Goal: Information Seeking & Learning: Learn about a topic

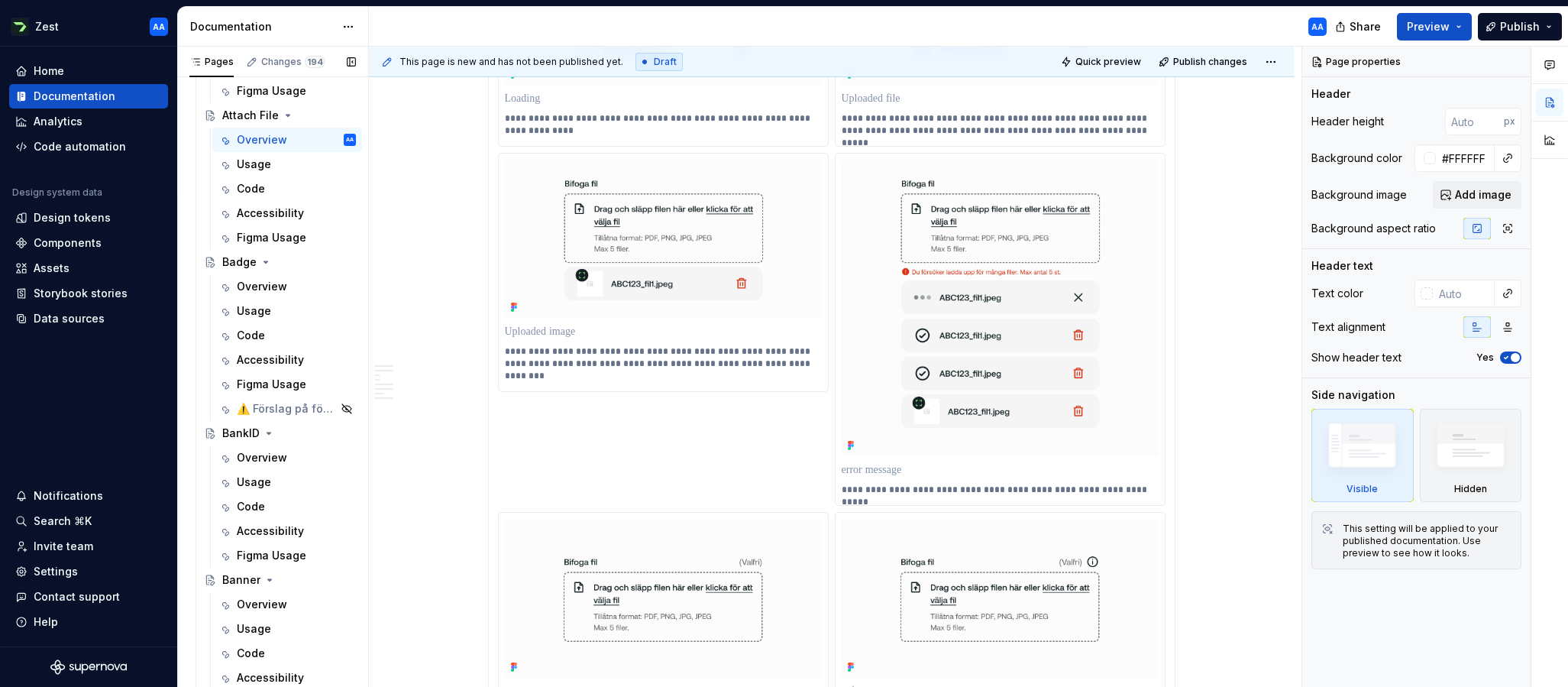
scroll to position [674, 0]
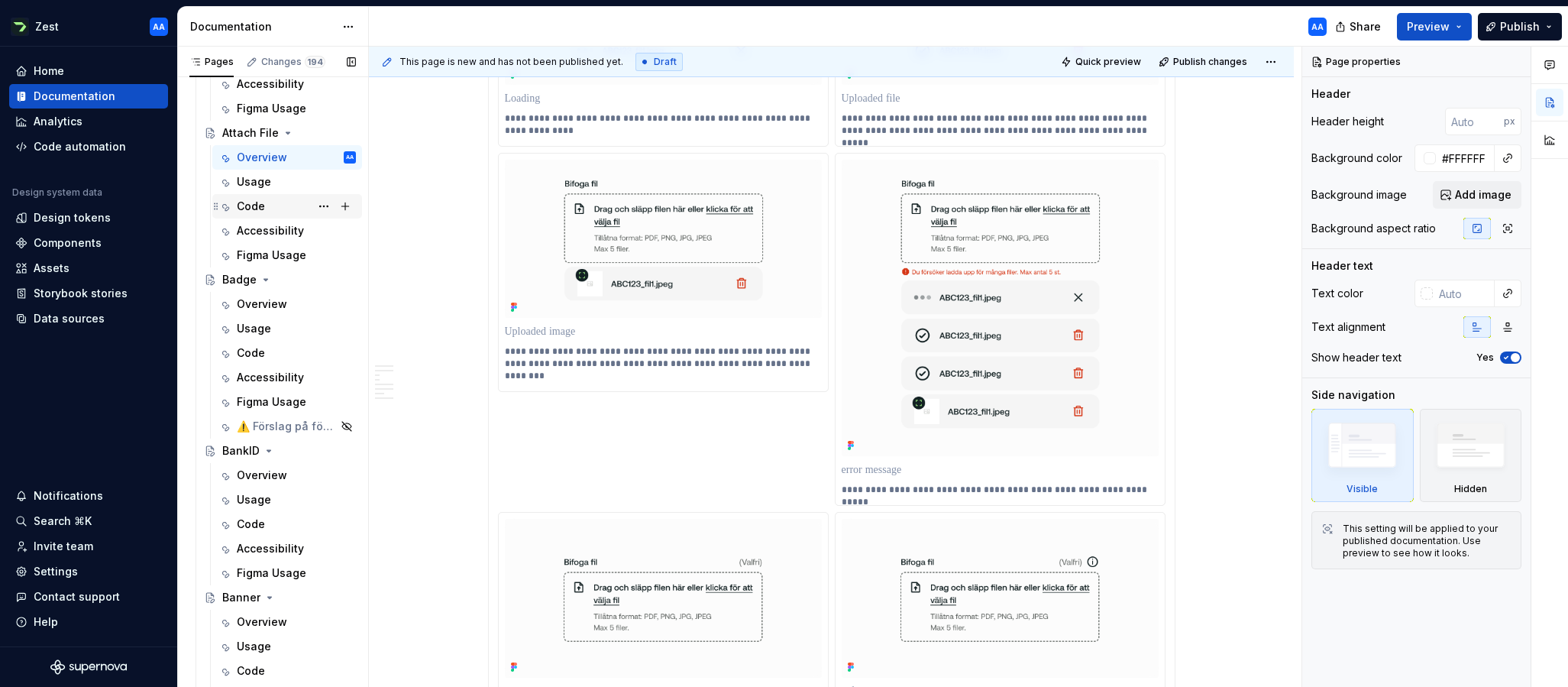
click at [251, 206] on div "Code" at bounding box center [251, 206] width 28 height 15
type textarea "*"
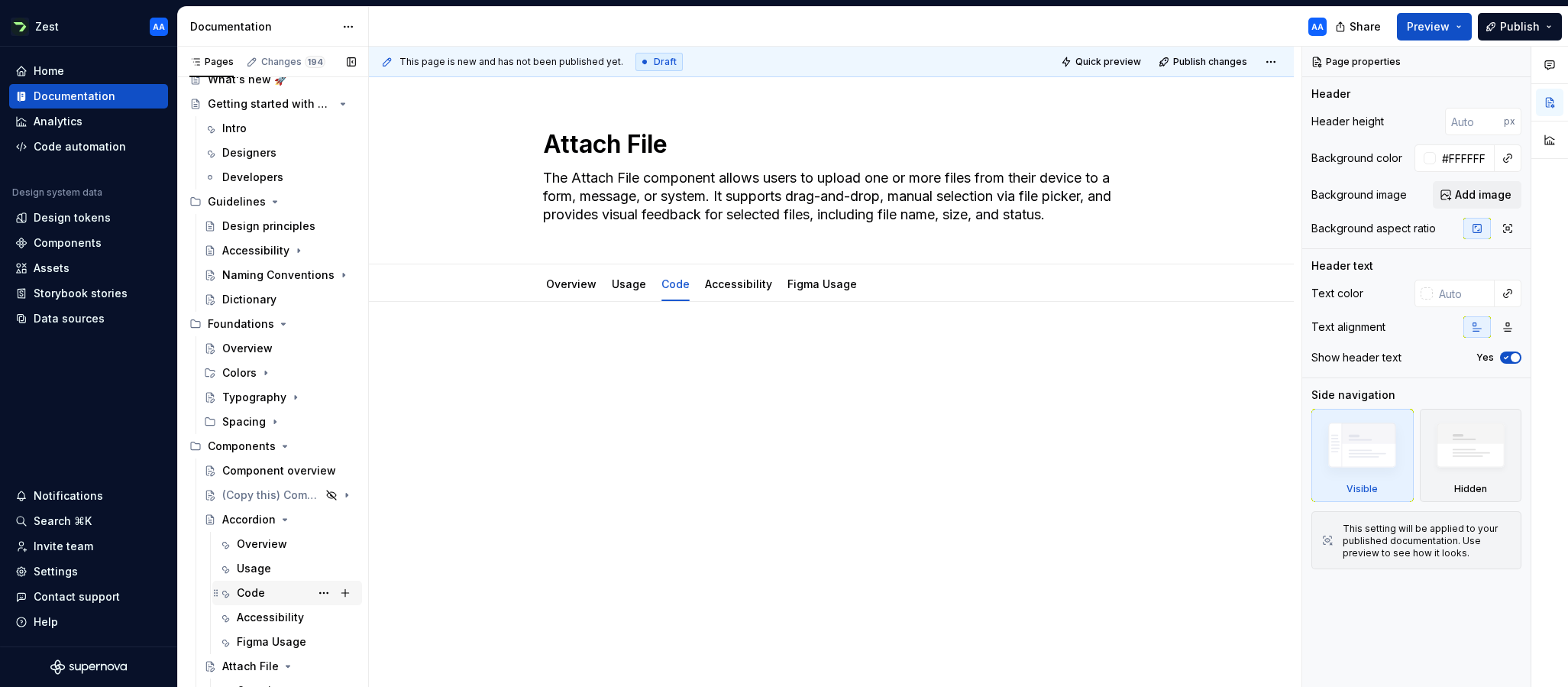
scroll to position [266, 0]
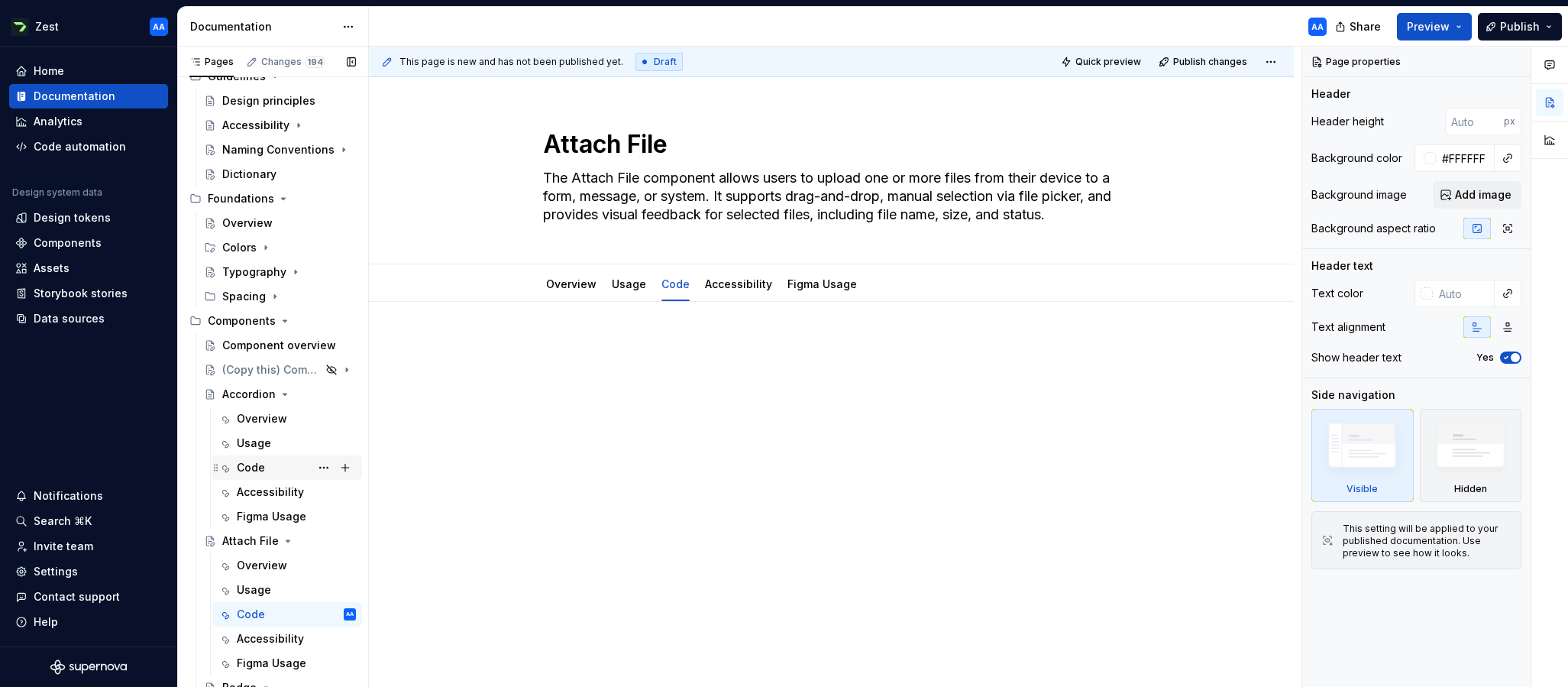
click at [247, 468] on div "Code" at bounding box center [251, 467] width 28 height 15
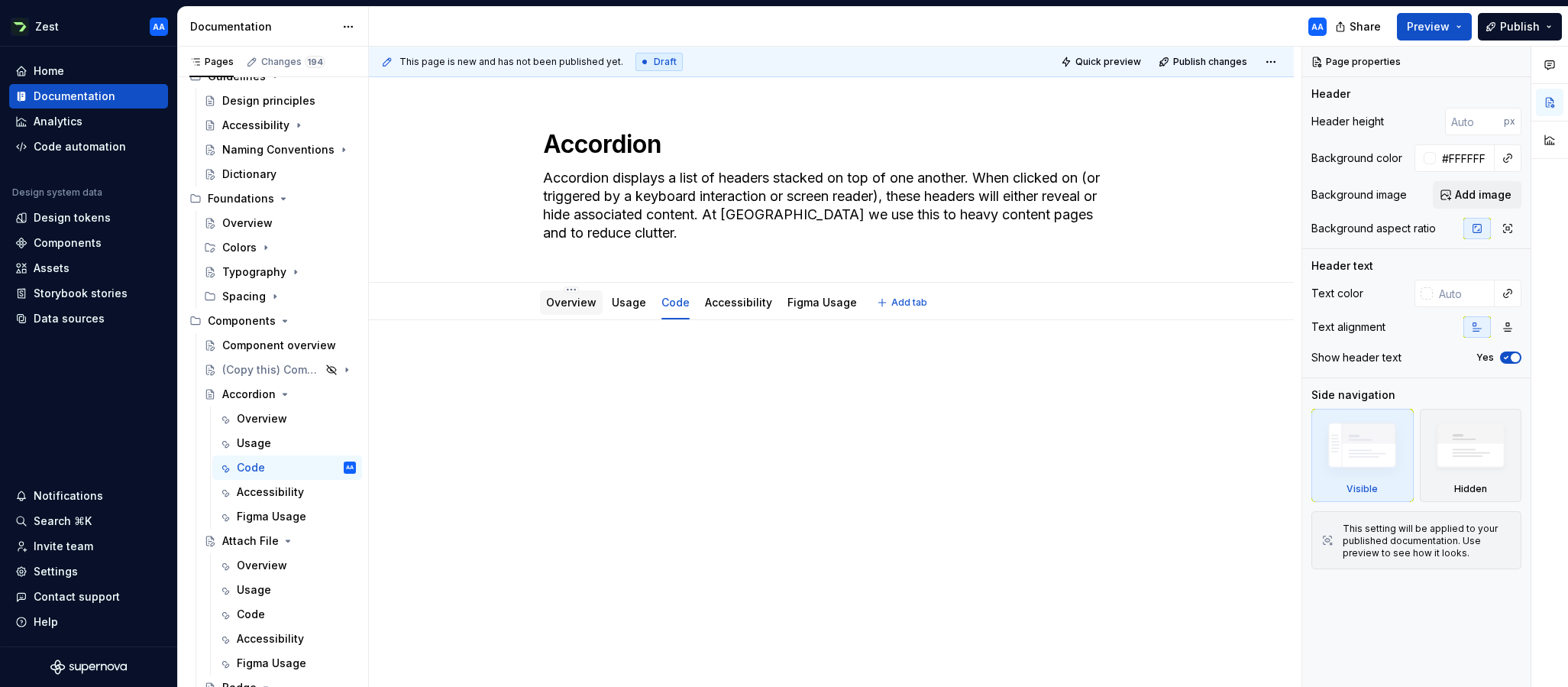
click at [579, 308] on link "Overview" at bounding box center [571, 302] width 50 height 13
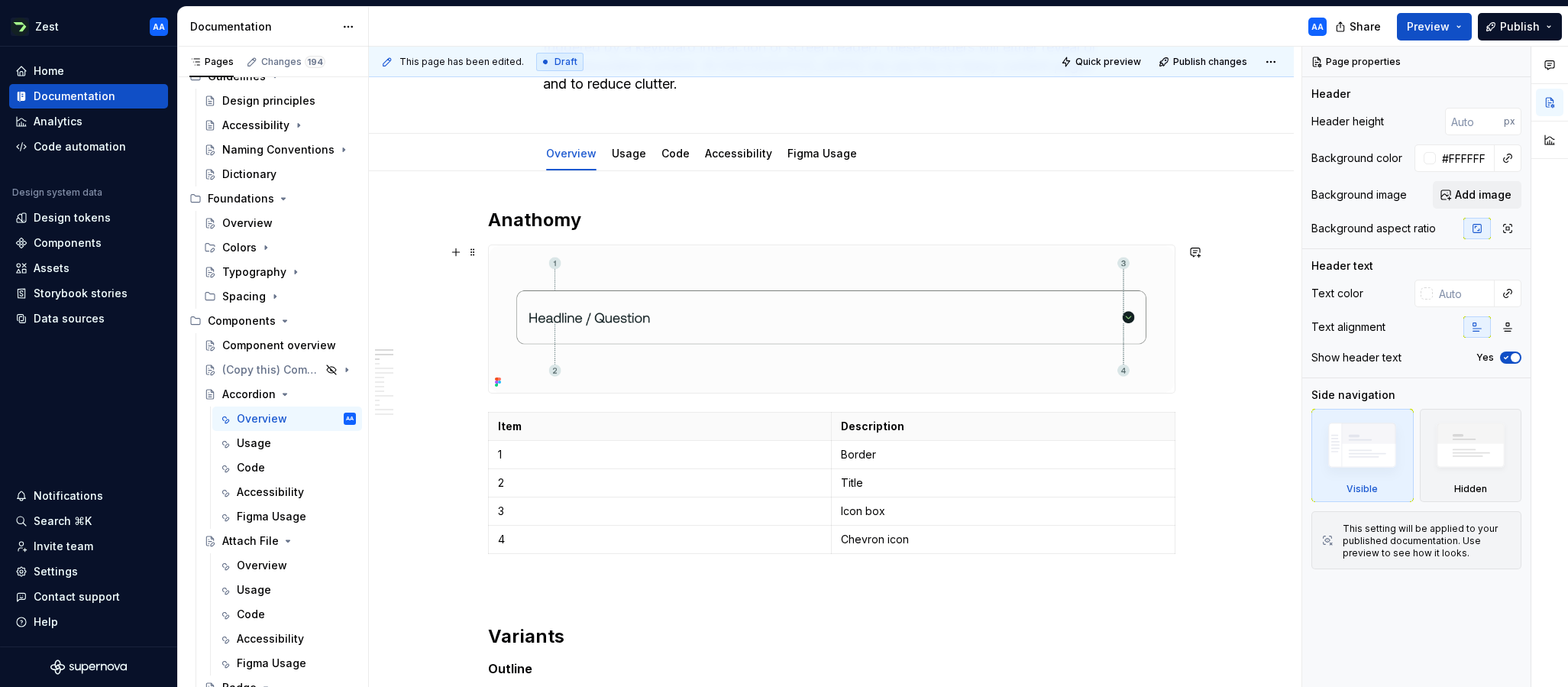
scroll to position [20, 0]
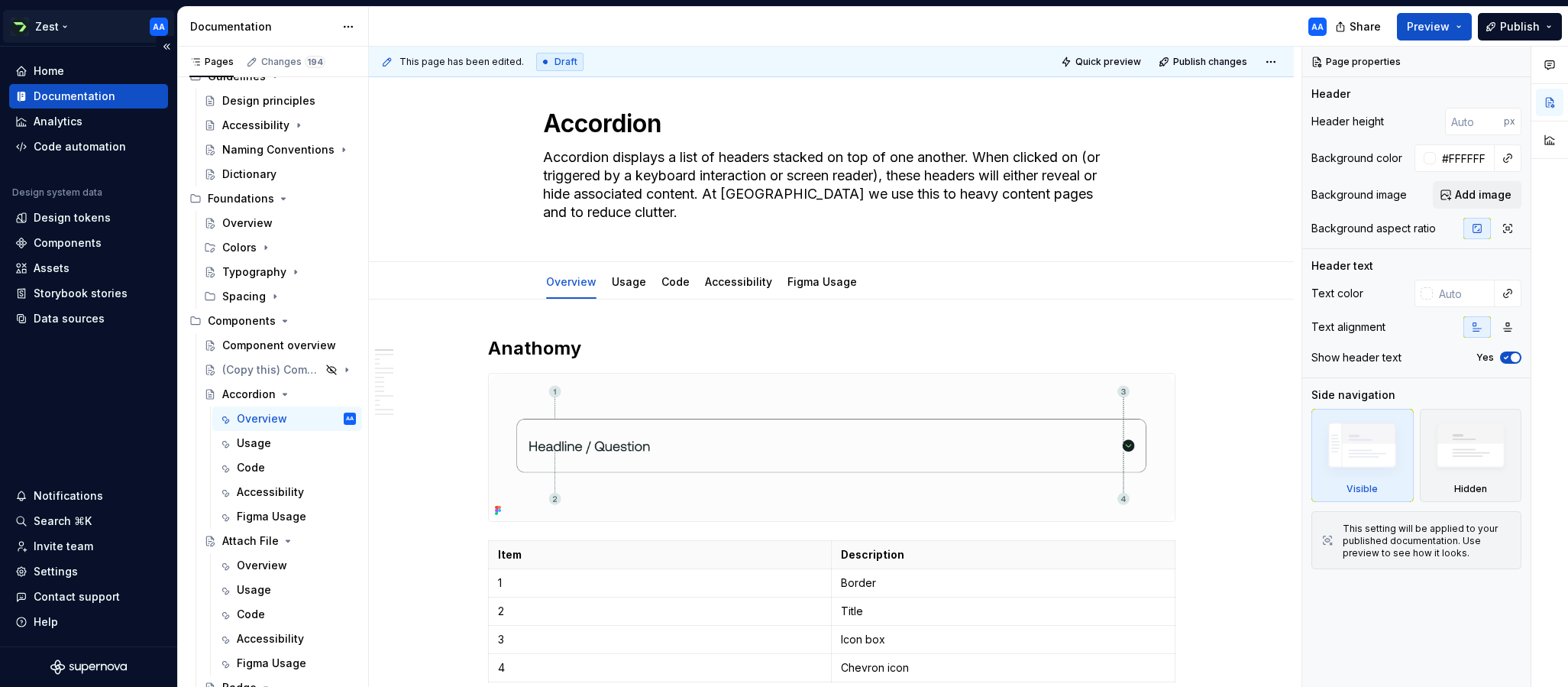
click at [65, 24] on html "Zest AA Home Documentation Analytics Code automation Design system data Design …" at bounding box center [784, 344] width 1568 height 687
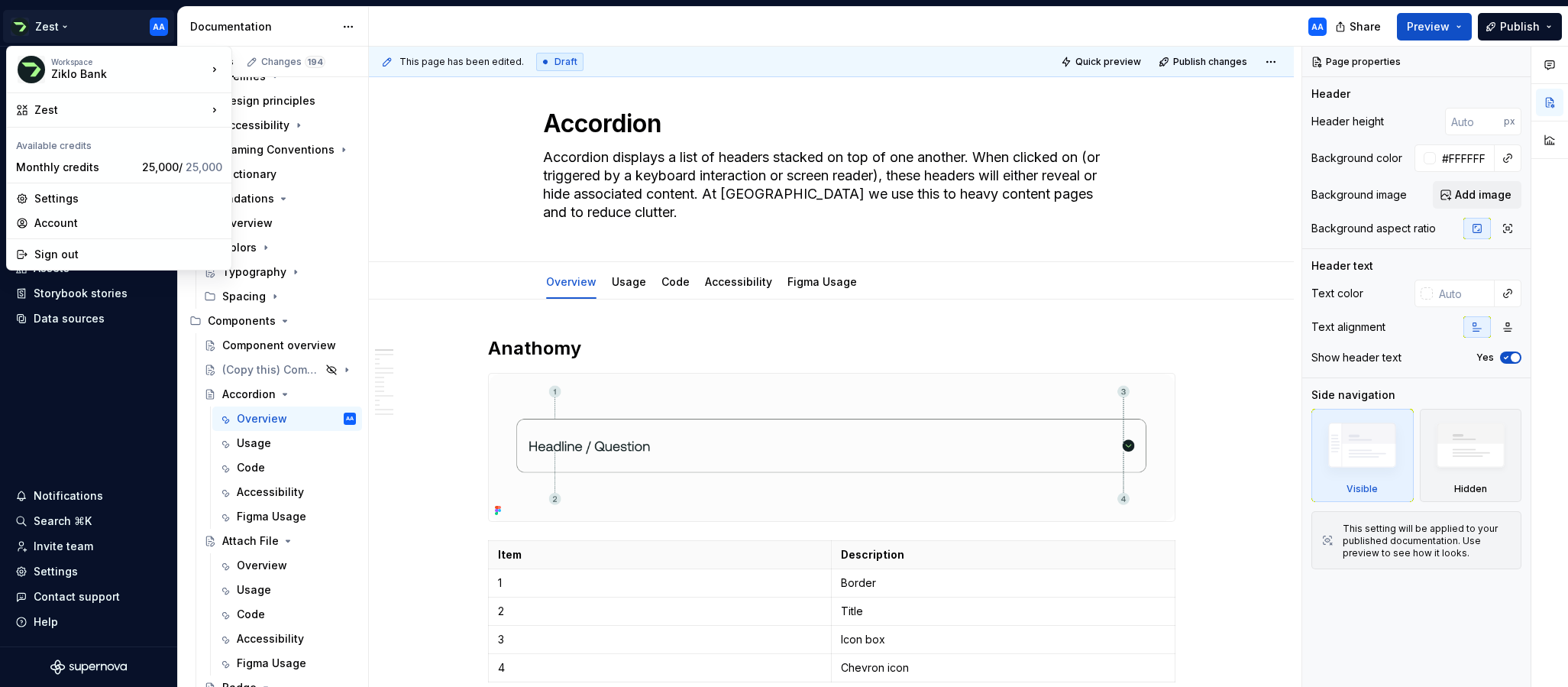
click at [71, 439] on html "Zest AA Home Documentation Analytics Code automation Design system data Design …" at bounding box center [784, 344] width 1568 height 687
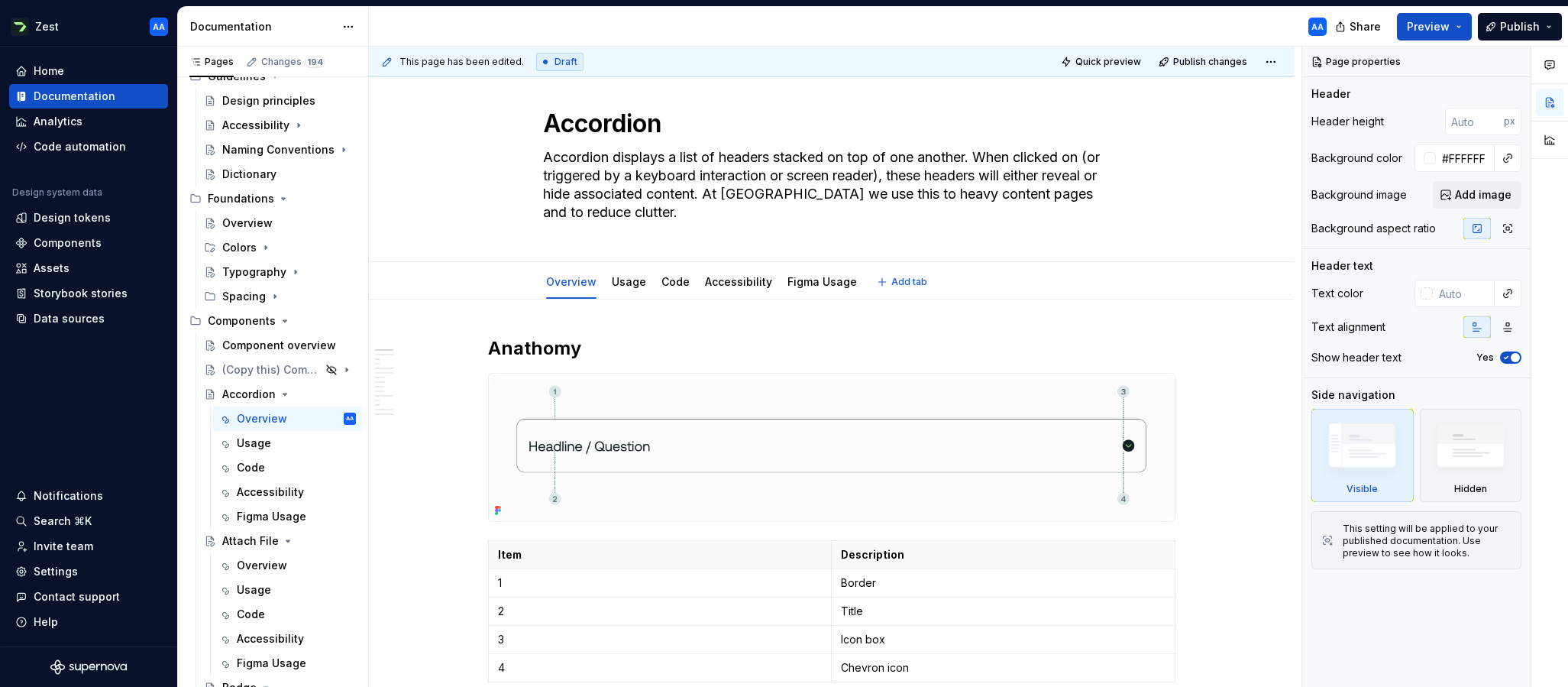
type textarea "*"
